Goal: Share content: Share content

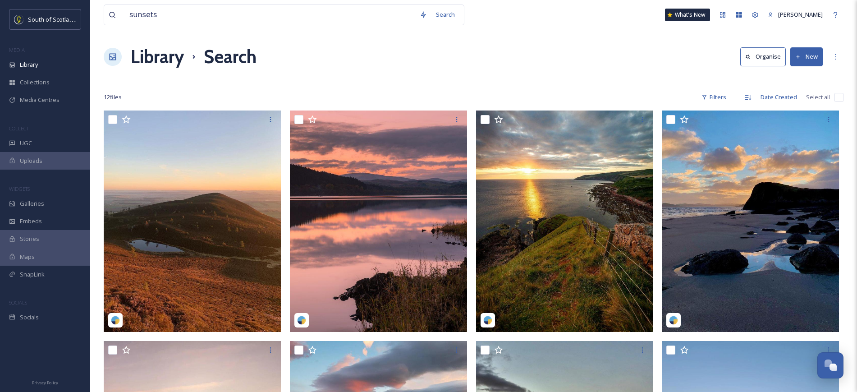
click at [283, 14] on input "sunsets" at bounding box center [270, 15] width 290 height 20
type input "s"
type input "B"
type input "Scottish Borders"
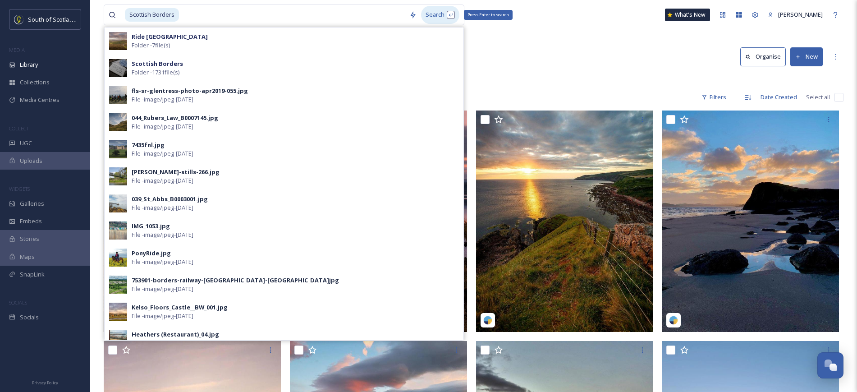
click at [430, 16] on div "Search Press Enter to search" at bounding box center [440, 15] width 38 height 18
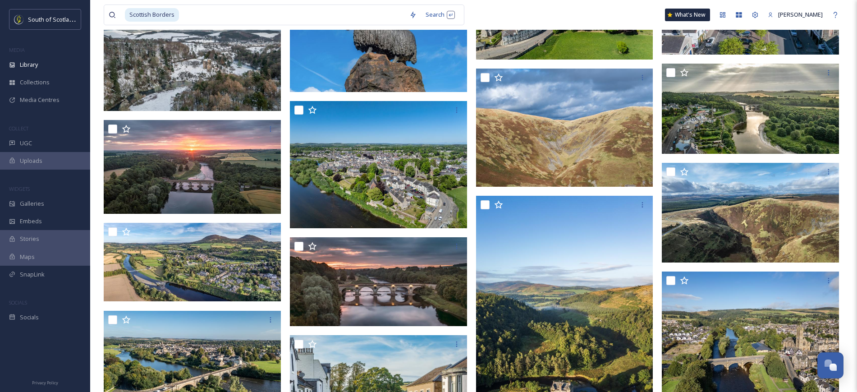
scroll to position [1504, 0]
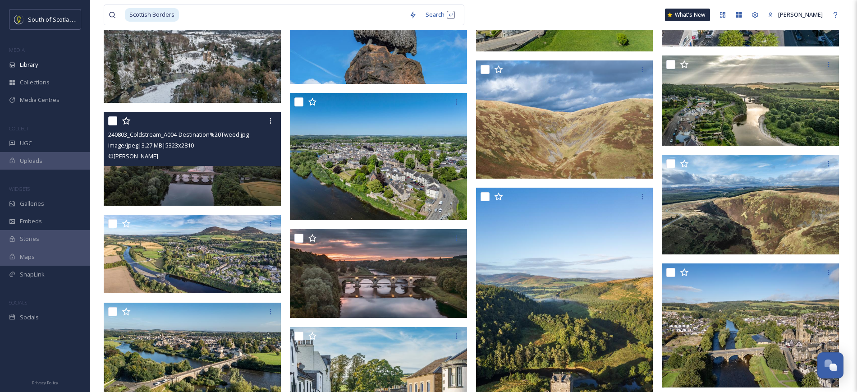
click at [203, 173] on img at bounding box center [192, 159] width 177 height 94
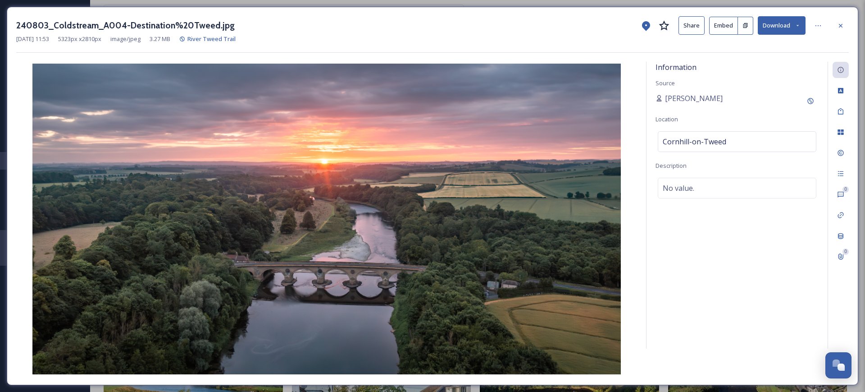
click at [684, 22] on button "Share" at bounding box center [692, 25] width 26 height 18
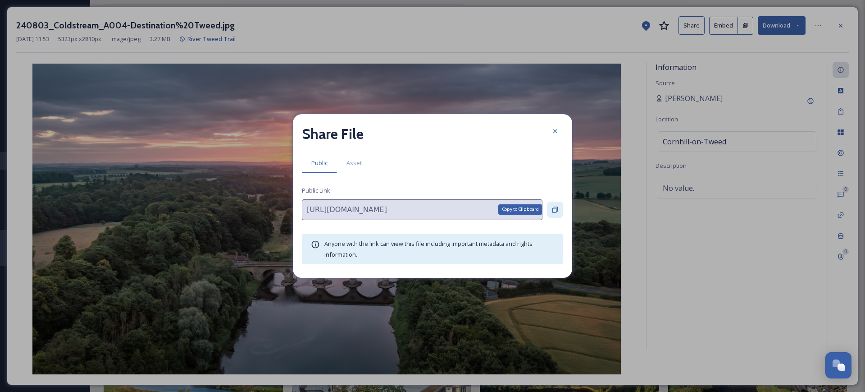
click at [556, 205] on div "Copy to Clipboard" at bounding box center [555, 209] width 16 height 16
click at [556, 130] on icon at bounding box center [555, 131] width 4 height 4
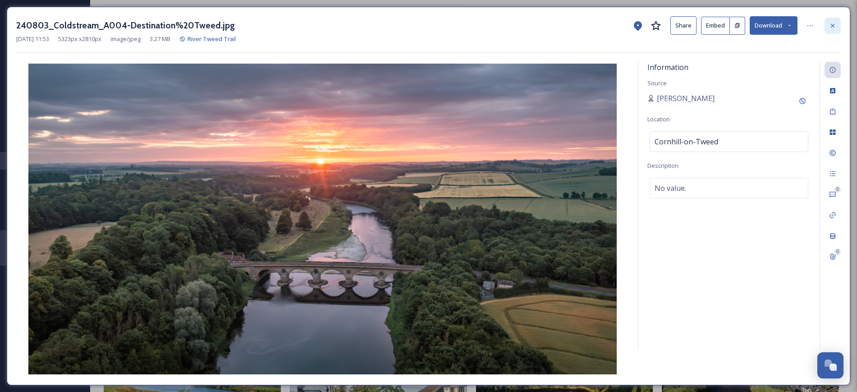
click at [831, 27] on icon at bounding box center [832, 25] width 7 height 7
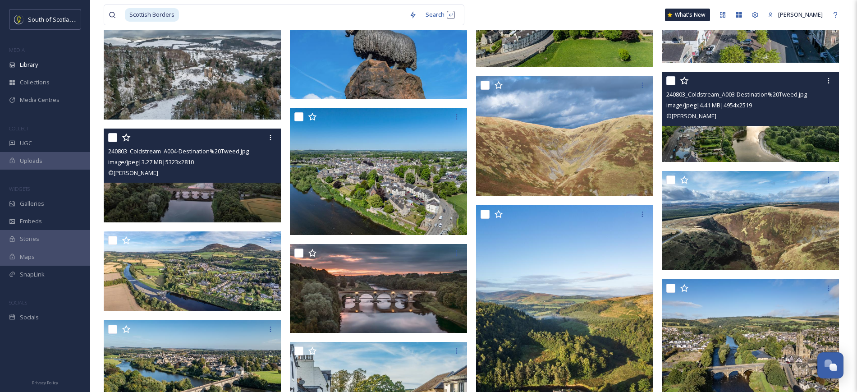
click at [758, 137] on img at bounding box center [749, 117] width 177 height 90
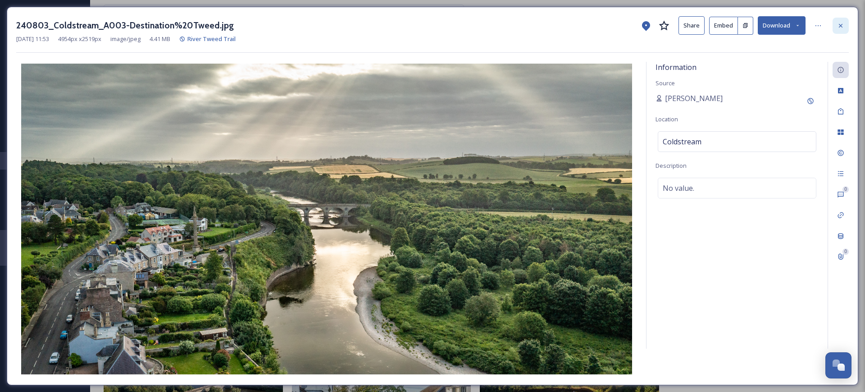
click at [834, 22] on div at bounding box center [841, 26] width 16 height 16
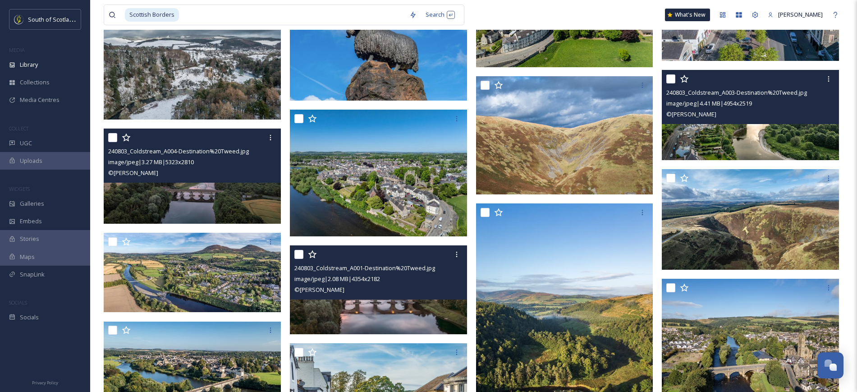
drag, startPoint x: 356, startPoint y: 259, endPoint x: 348, endPoint y: 288, distance: 30.5
click at [348, 288] on div "© [PERSON_NAME]" at bounding box center [379, 289] width 170 height 11
click at [347, 305] on img at bounding box center [378, 289] width 177 height 89
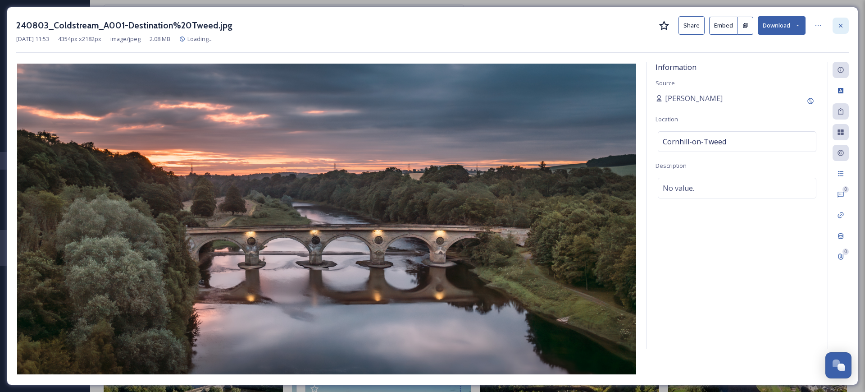
click at [838, 25] on icon at bounding box center [840, 25] width 7 height 7
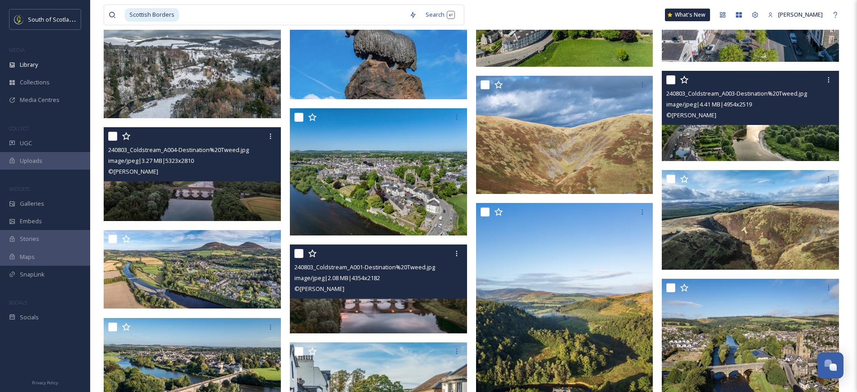
click at [231, 188] on img at bounding box center [192, 174] width 177 height 94
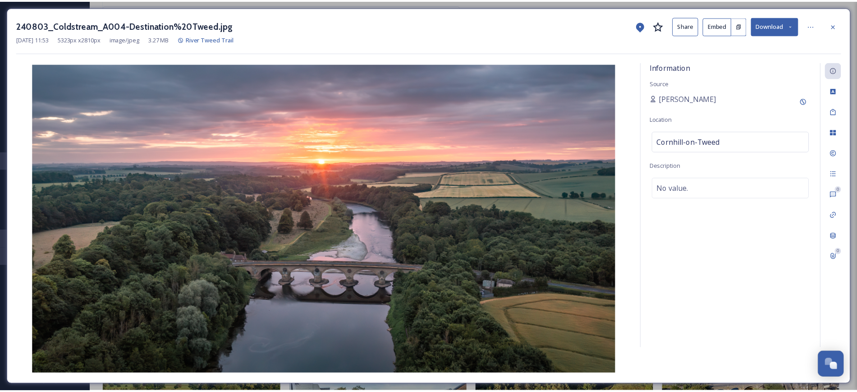
scroll to position [1504, 0]
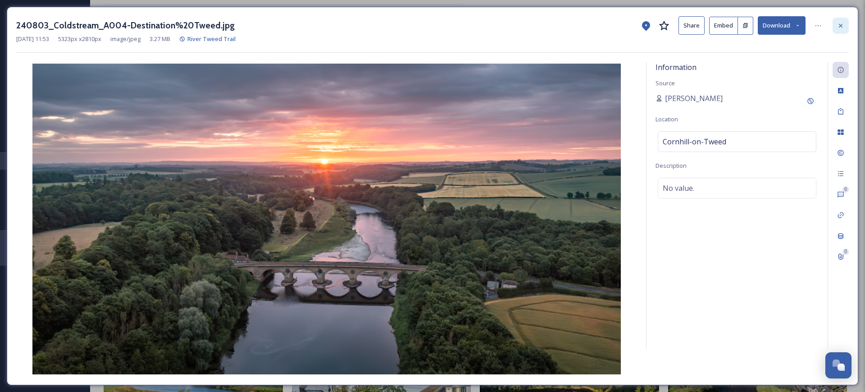
click at [843, 25] on icon at bounding box center [840, 25] width 7 height 7
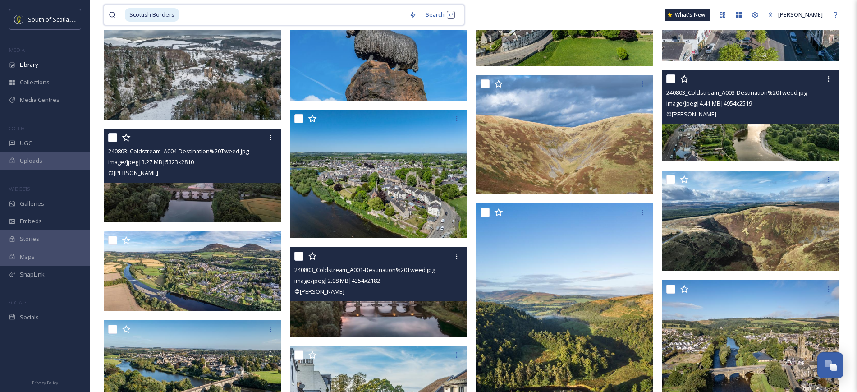
click at [305, 15] on input at bounding box center [292, 15] width 225 height 20
type input "S"
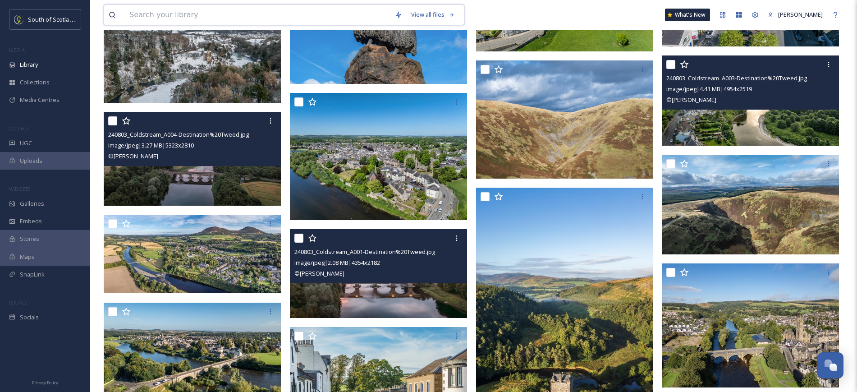
scroll to position [1488, 0]
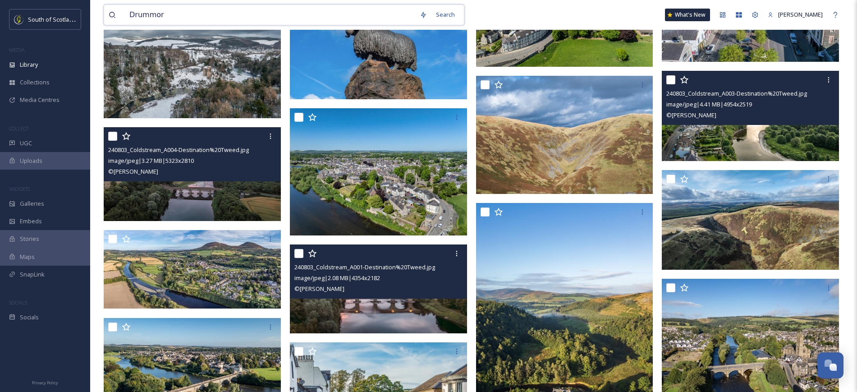
type input "Drummore"
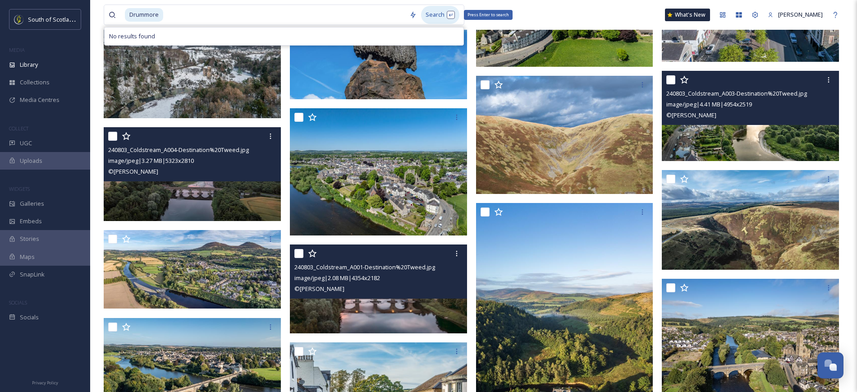
click at [429, 14] on div "Search Press Enter to search" at bounding box center [440, 15] width 38 height 18
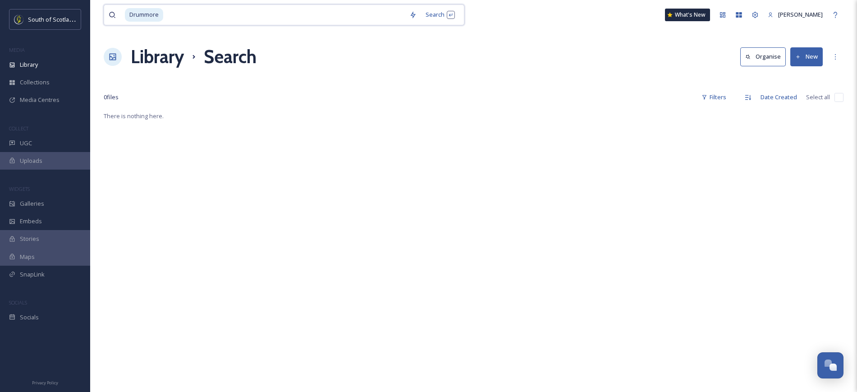
click at [215, 10] on input at bounding box center [284, 15] width 241 height 20
type input "D"
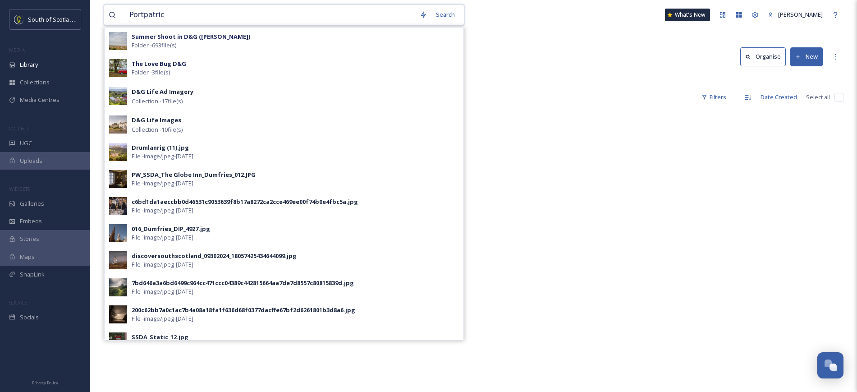
type input "Portpatrick"
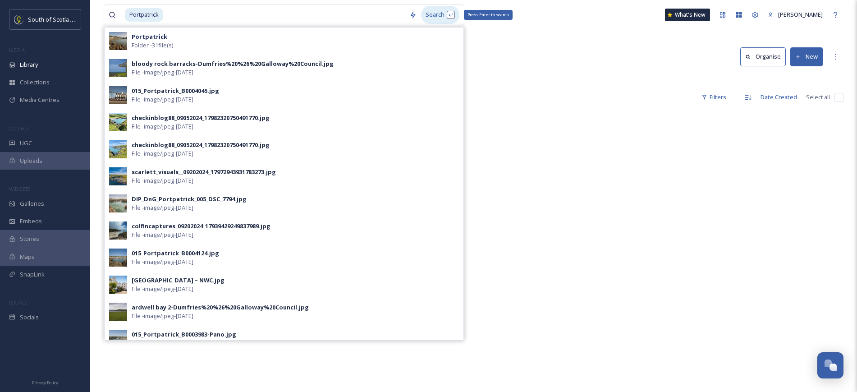
click at [443, 18] on div "Search Press Enter to search" at bounding box center [440, 15] width 38 height 18
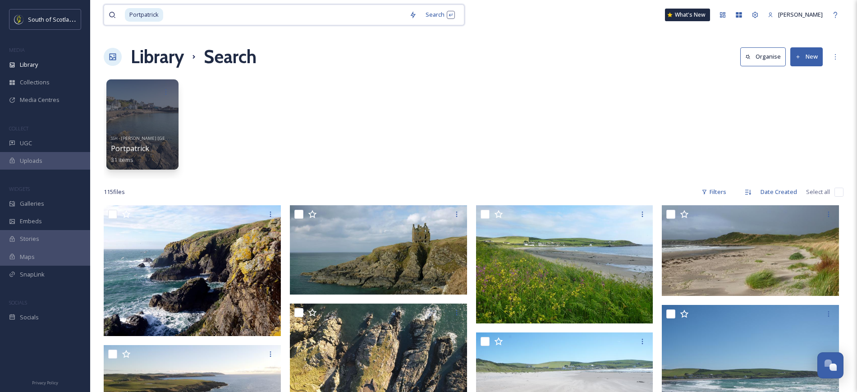
click at [233, 15] on input at bounding box center [284, 15] width 241 height 20
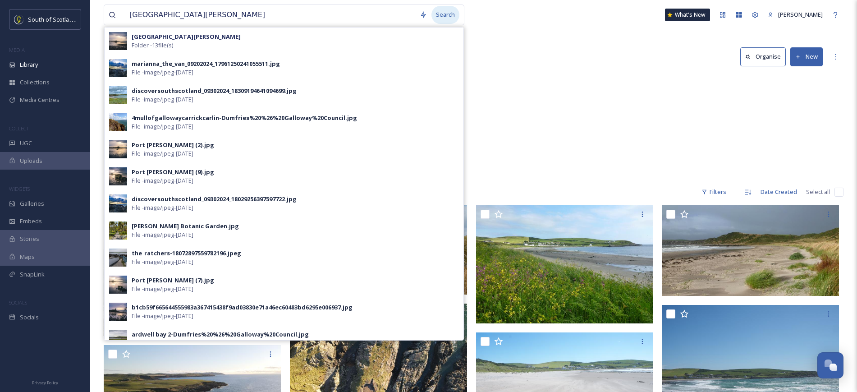
click at [435, 14] on div "Search" at bounding box center [445, 15] width 28 height 18
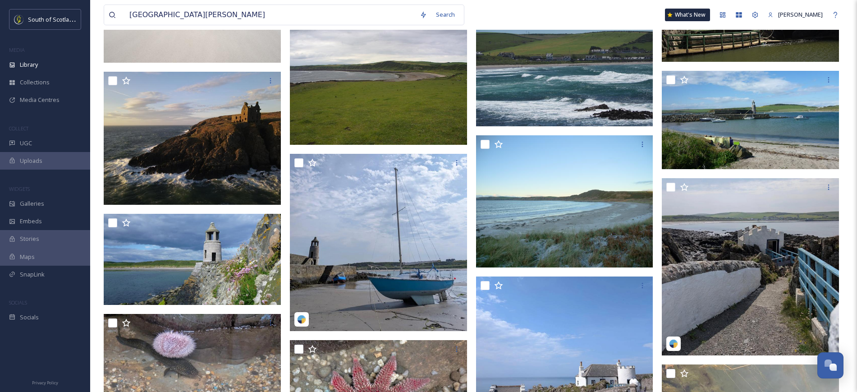
scroll to position [1044, 0]
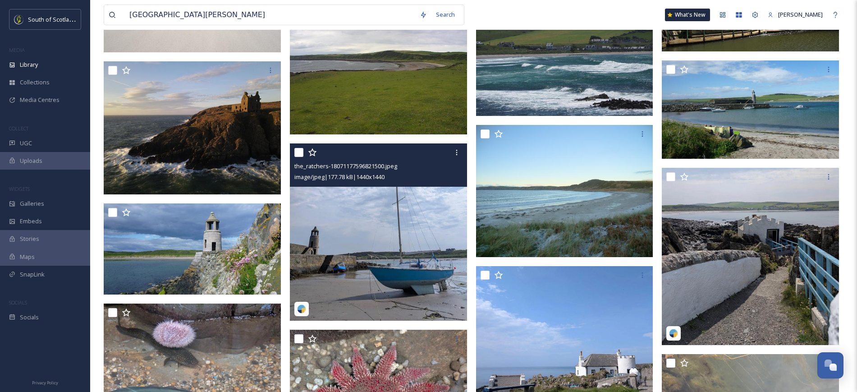
click at [388, 252] on img at bounding box center [378, 231] width 177 height 177
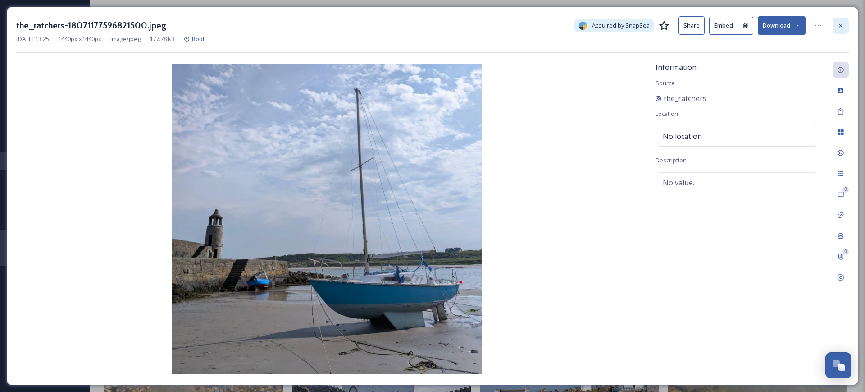
click at [839, 22] on icon at bounding box center [840, 25] width 7 height 7
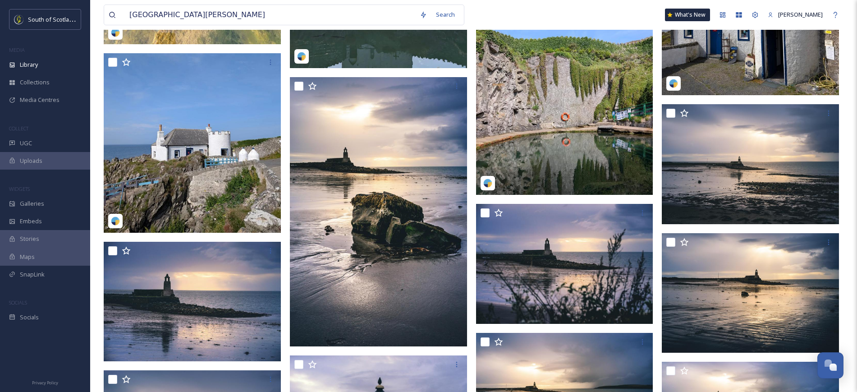
scroll to position [1696, 0]
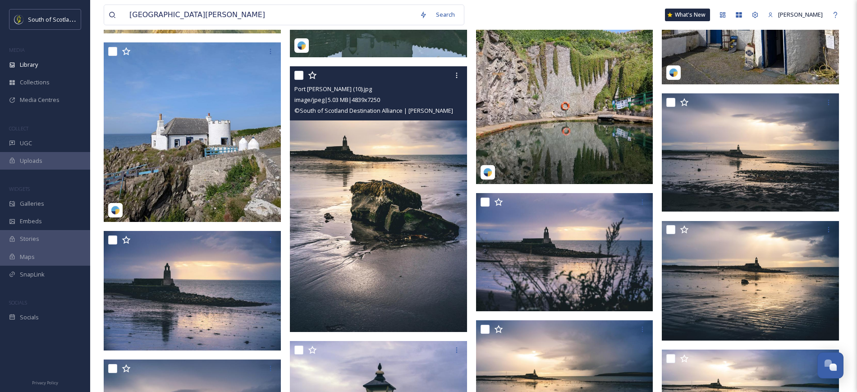
click at [373, 196] on img at bounding box center [378, 198] width 177 height 265
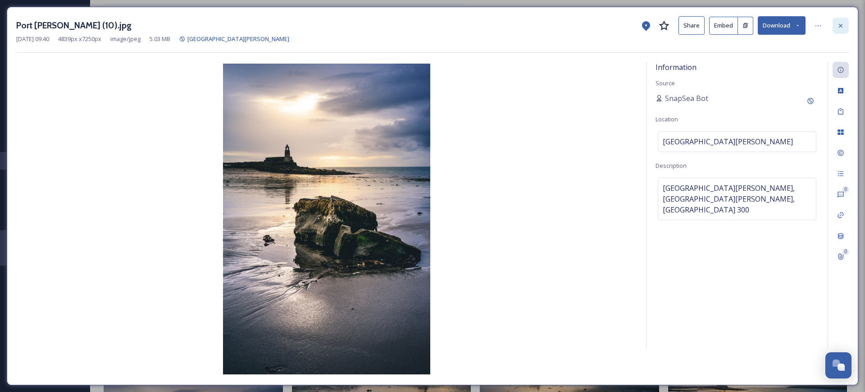
click at [839, 23] on icon at bounding box center [840, 25] width 7 height 7
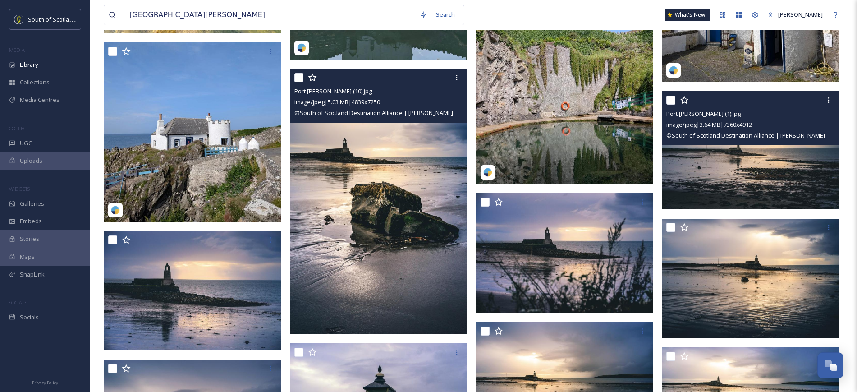
click at [736, 172] on img at bounding box center [749, 150] width 177 height 118
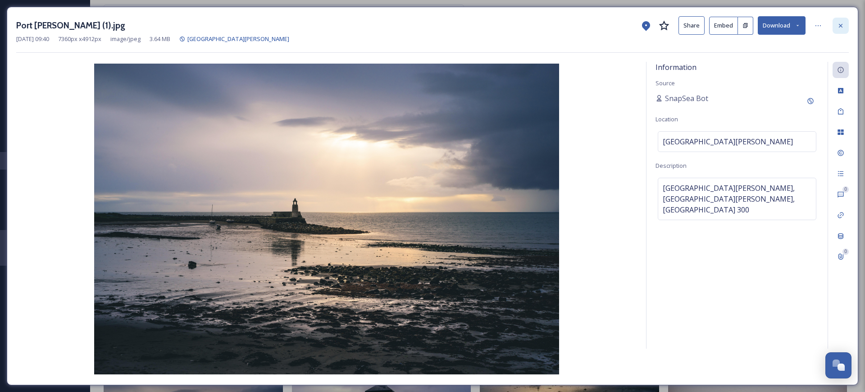
click at [840, 23] on icon at bounding box center [840, 25] width 7 height 7
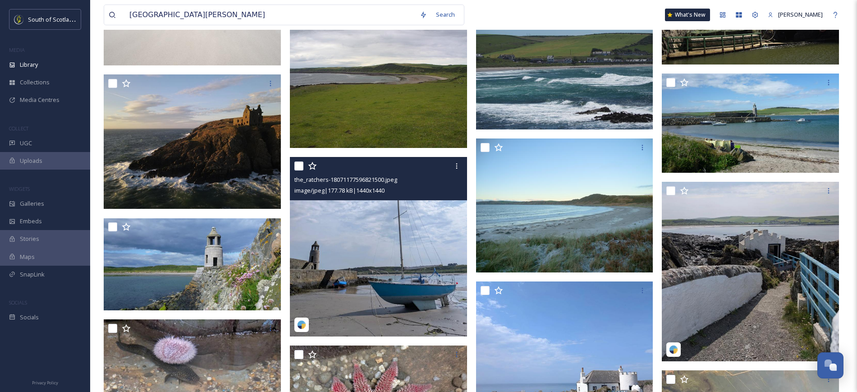
scroll to position [1031, 0]
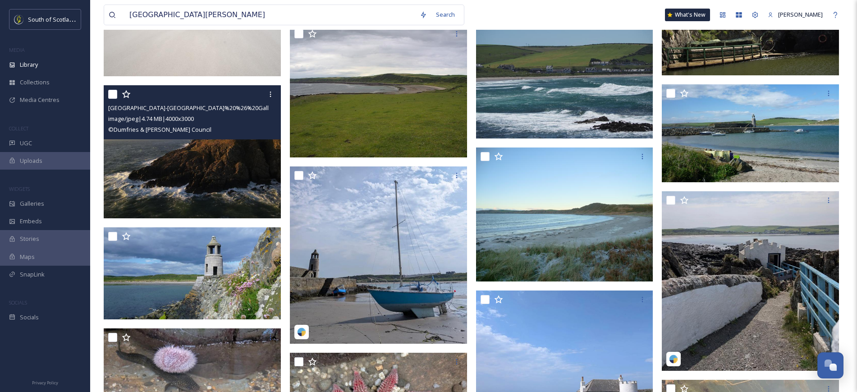
click at [210, 172] on img at bounding box center [192, 151] width 177 height 133
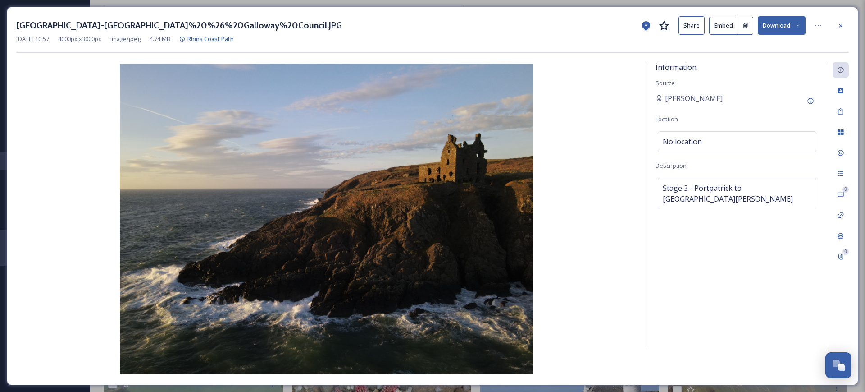
click at [696, 23] on button "Share" at bounding box center [692, 25] width 26 height 18
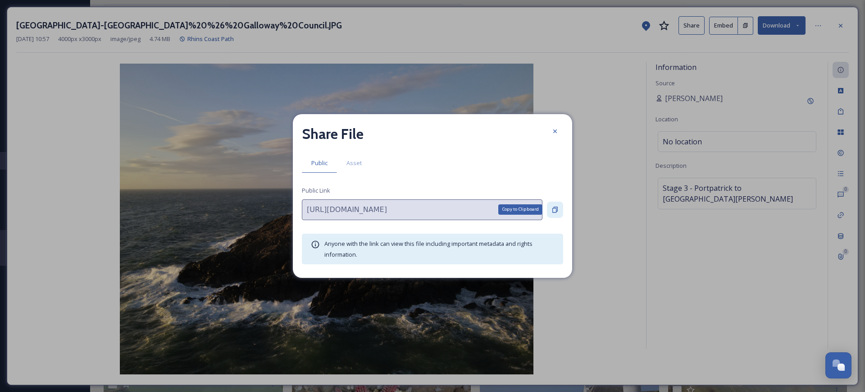
click at [557, 208] on icon at bounding box center [555, 209] width 7 height 7
click at [560, 131] on div at bounding box center [555, 131] width 16 height 16
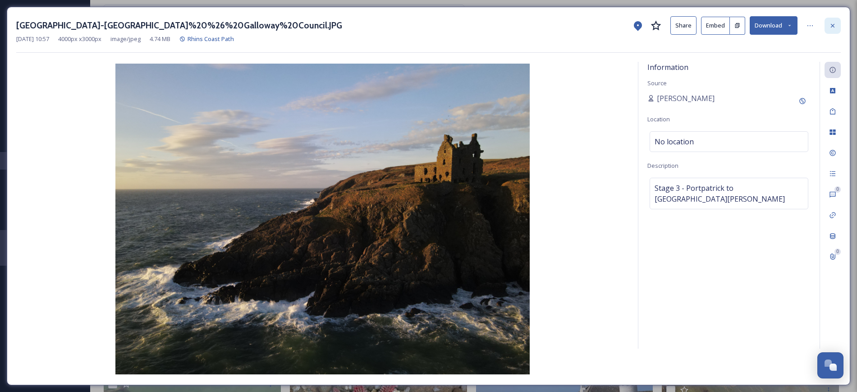
click at [834, 26] on icon at bounding box center [832, 25] width 7 height 7
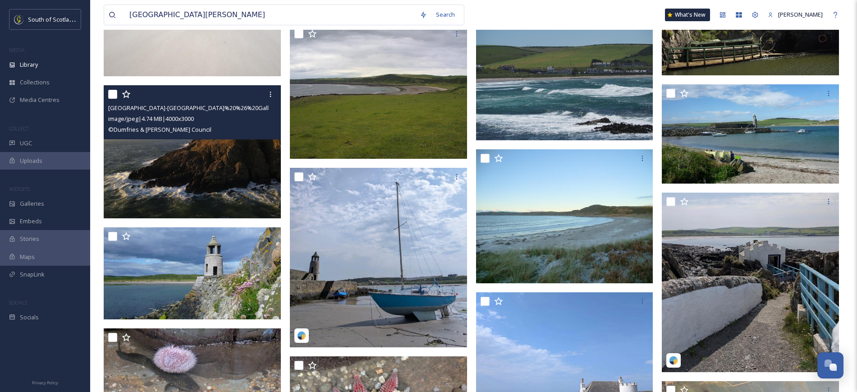
click at [349, 3] on div "Port [PERSON_NAME] Search What's New [PERSON_NAME]" at bounding box center [473, 15] width 739 height 30
click at [346, 15] on input "[GEOGRAPHIC_DATA][PERSON_NAME]" at bounding box center [270, 15] width 290 height 20
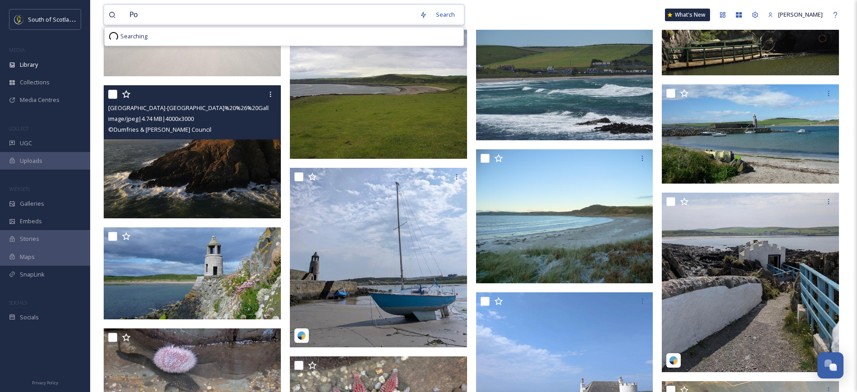
type input "P"
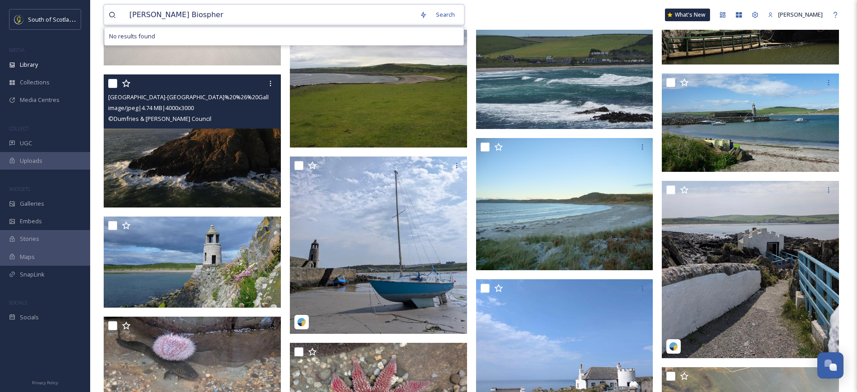
type input "[PERSON_NAME] Biosphere"
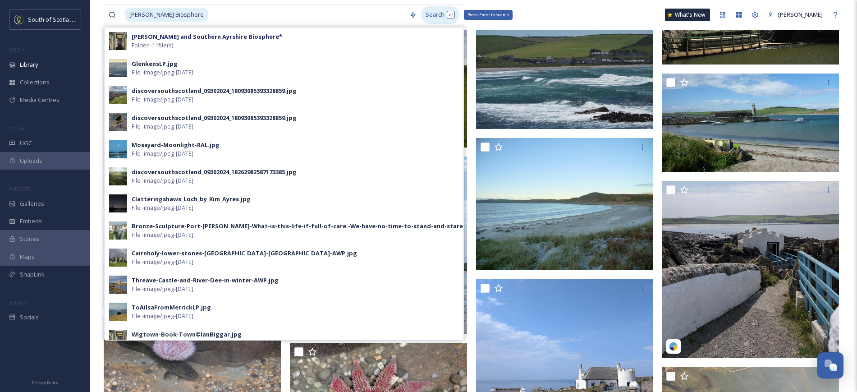
click at [453, 11] on div "Search Press Enter to search" at bounding box center [440, 15] width 38 height 18
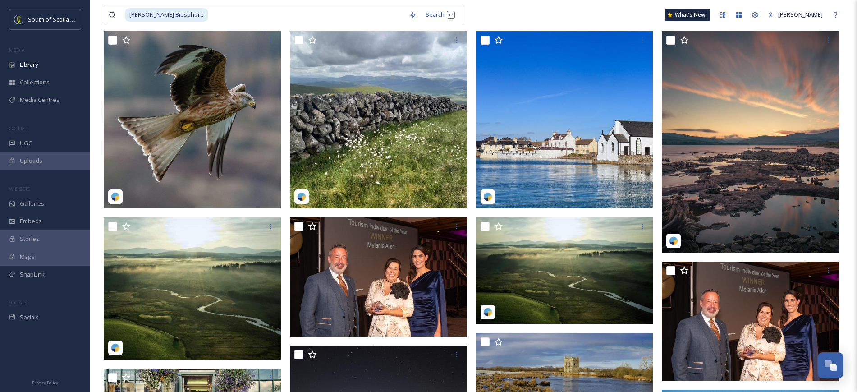
scroll to position [172, 0]
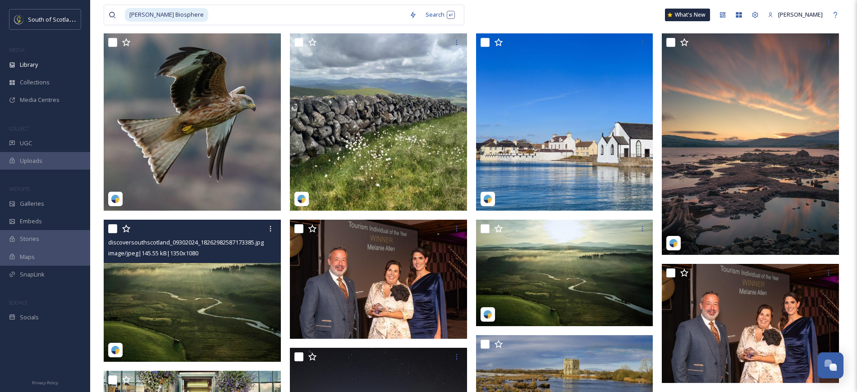
click at [184, 310] on img at bounding box center [192, 289] width 177 height 141
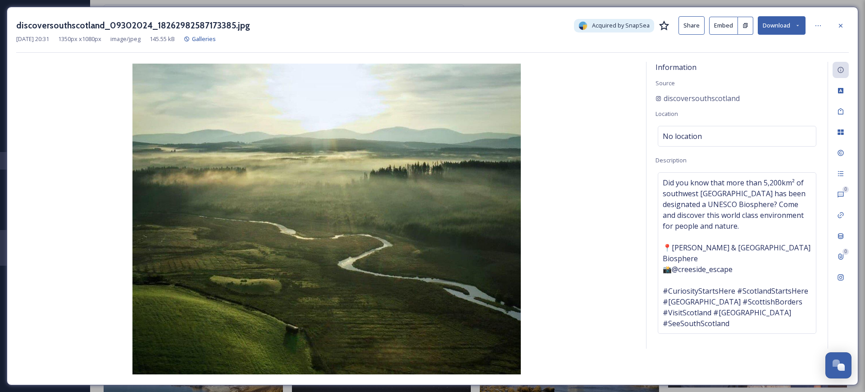
click at [692, 29] on button "Share" at bounding box center [692, 25] width 26 height 18
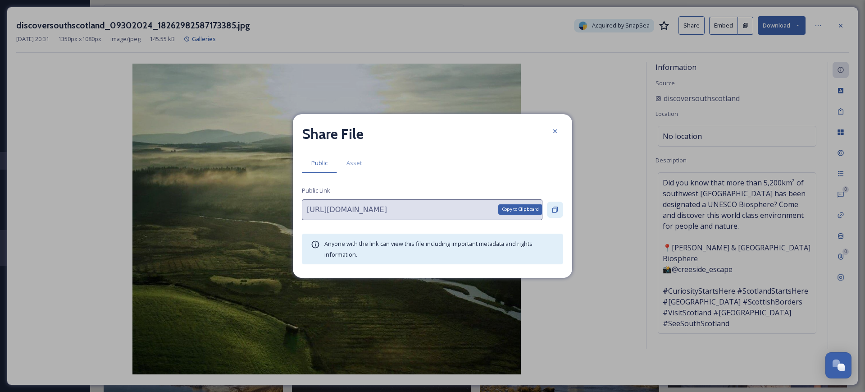
click at [552, 210] on icon at bounding box center [555, 209] width 7 height 7
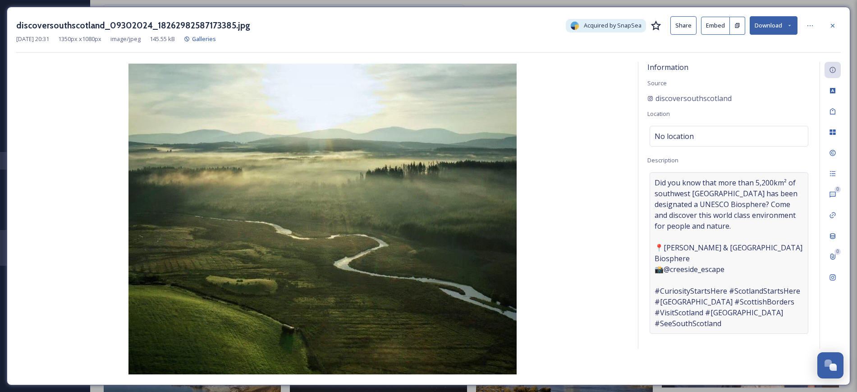
click at [726, 262] on span "Did you know that more than 5,200km² of southwest [GEOGRAPHIC_DATA] has been de…" at bounding box center [728, 252] width 149 height 151
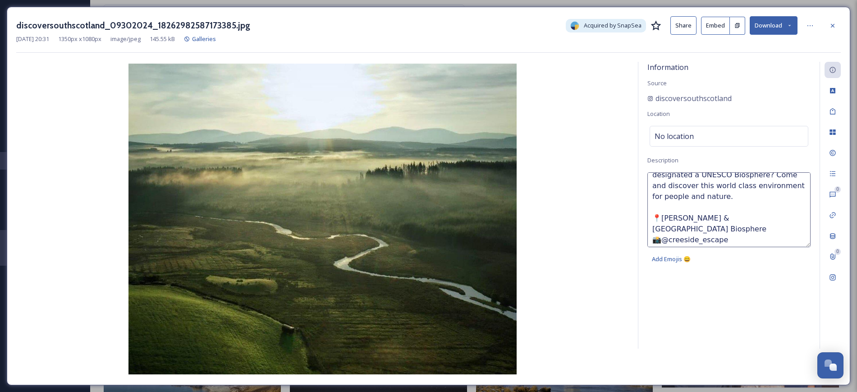
scroll to position [40, 0]
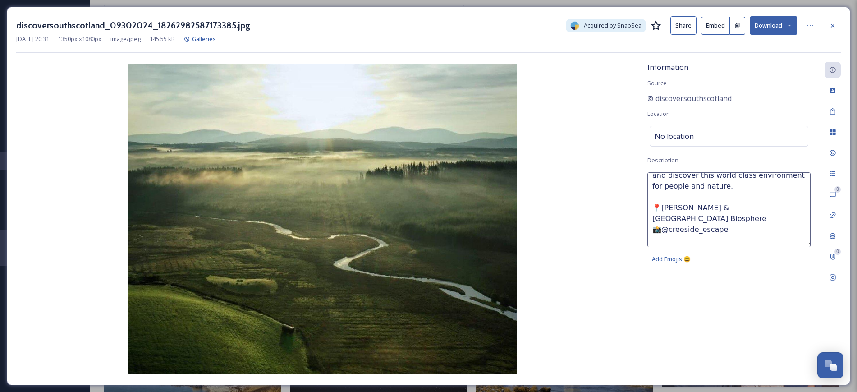
drag, startPoint x: 730, startPoint y: 218, endPoint x: 651, endPoint y: 205, distance: 80.7
click at [651, 205] on textarea "Did you know that more than 5,200km² of southwest [GEOGRAPHIC_DATA] has been de…" at bounding box center [728, 209] width 163 height 75
